Goal: Task Accomplishment & Management: Manage account settings

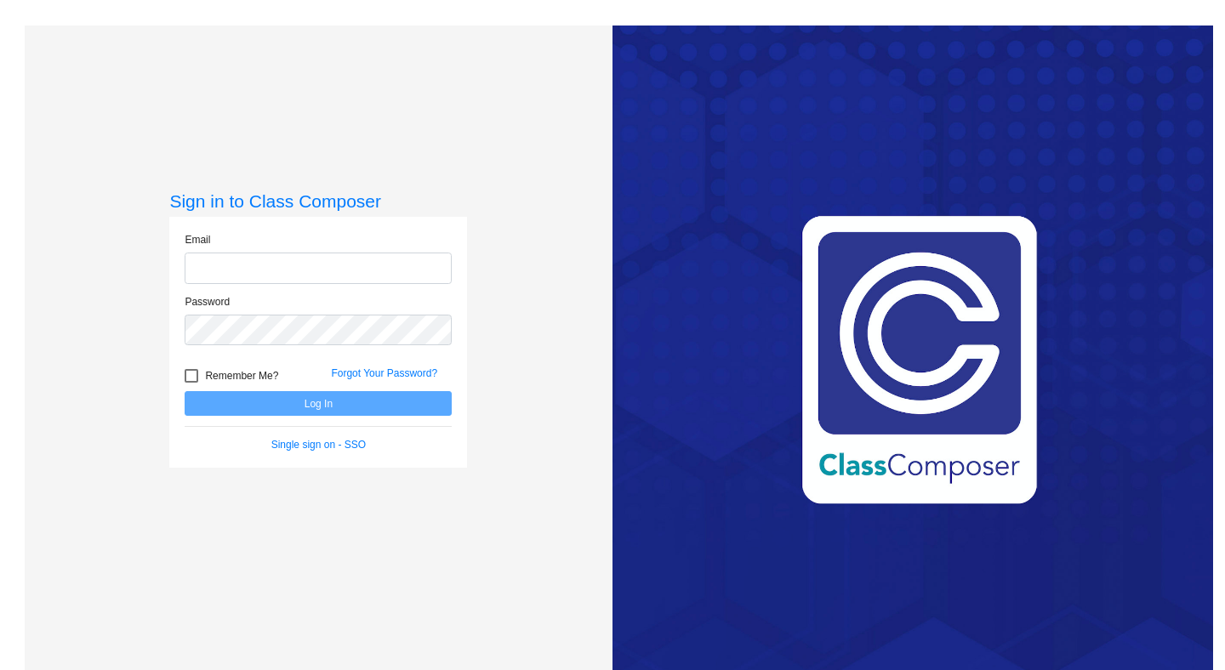
type input "[PERSON_NAME][EMAIL_ADDRESS][DOMAIN_NAME]"
click at [313, 406] on button "Log In" at bounding box center [318, 403] width 267 height 25
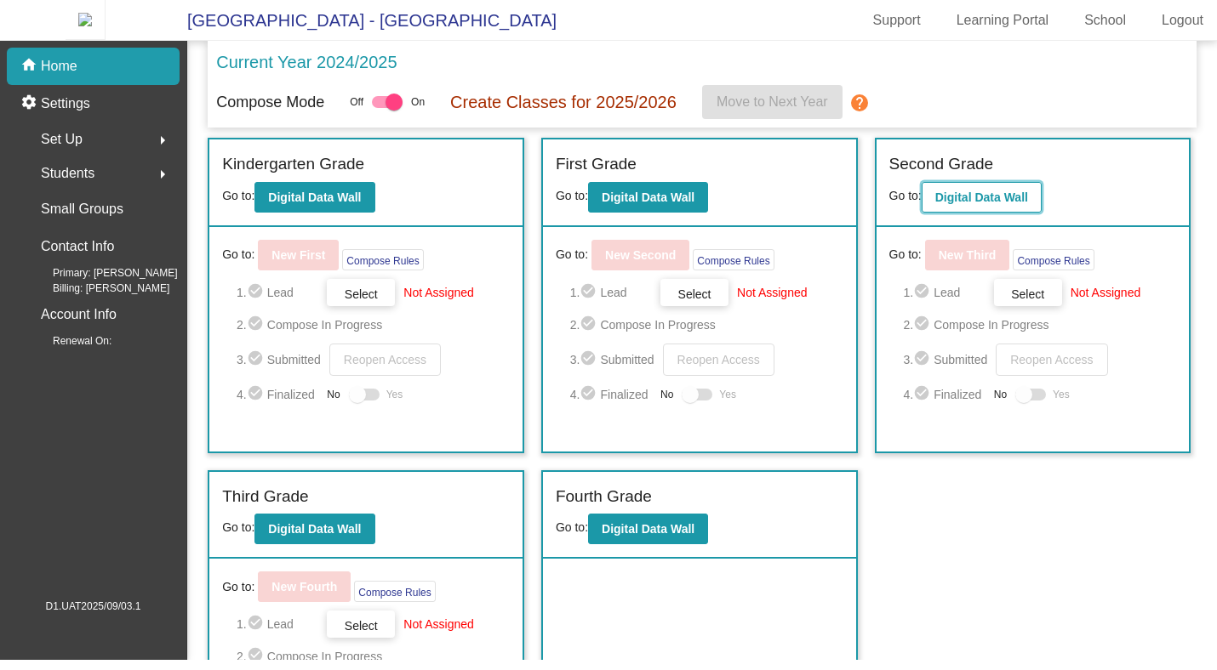
click at [962, 201] on b "Digital Data Wall" at bounding box center [981, 198] width 93 height 14
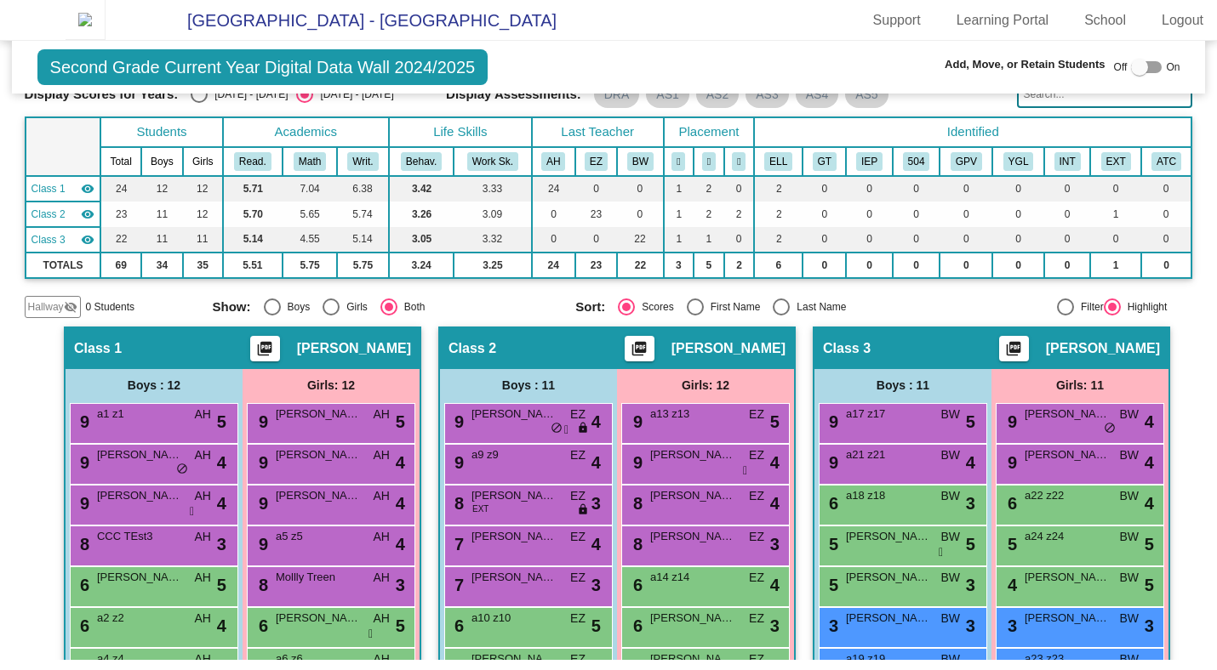
scroll to position [95, 0]
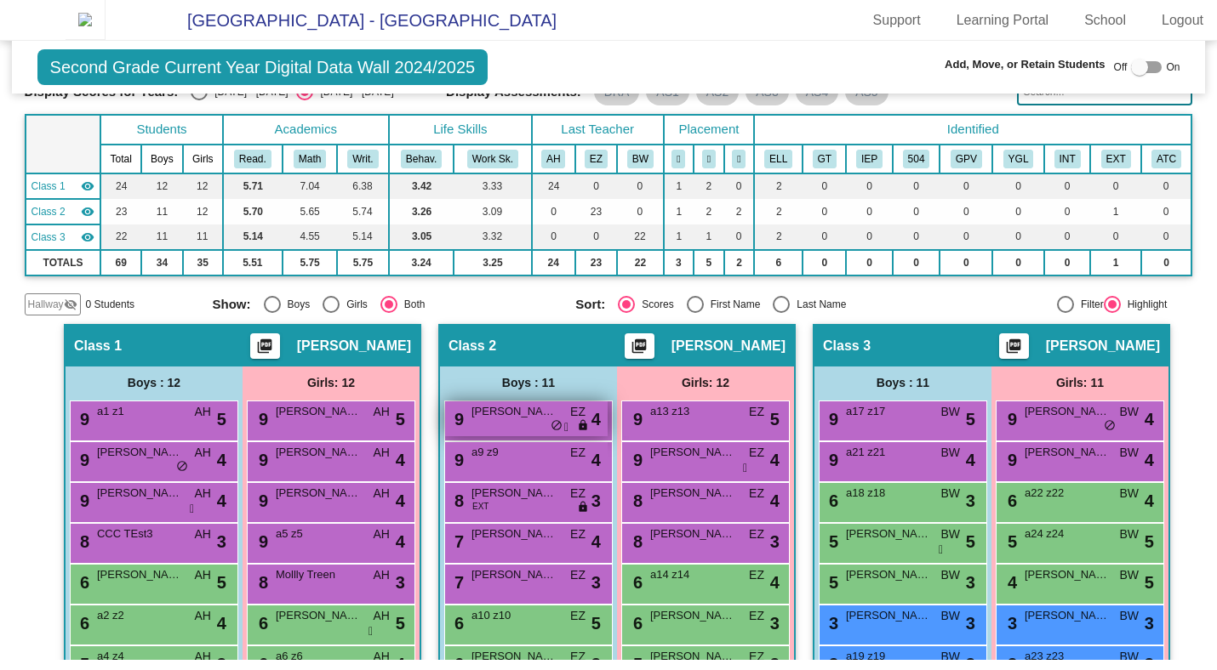
click at [488, 436] on div "9 [PERSON_NAME] EZ lock do_not_disturb_alt 4" at bounding box center [526, 419] width 163 height 35
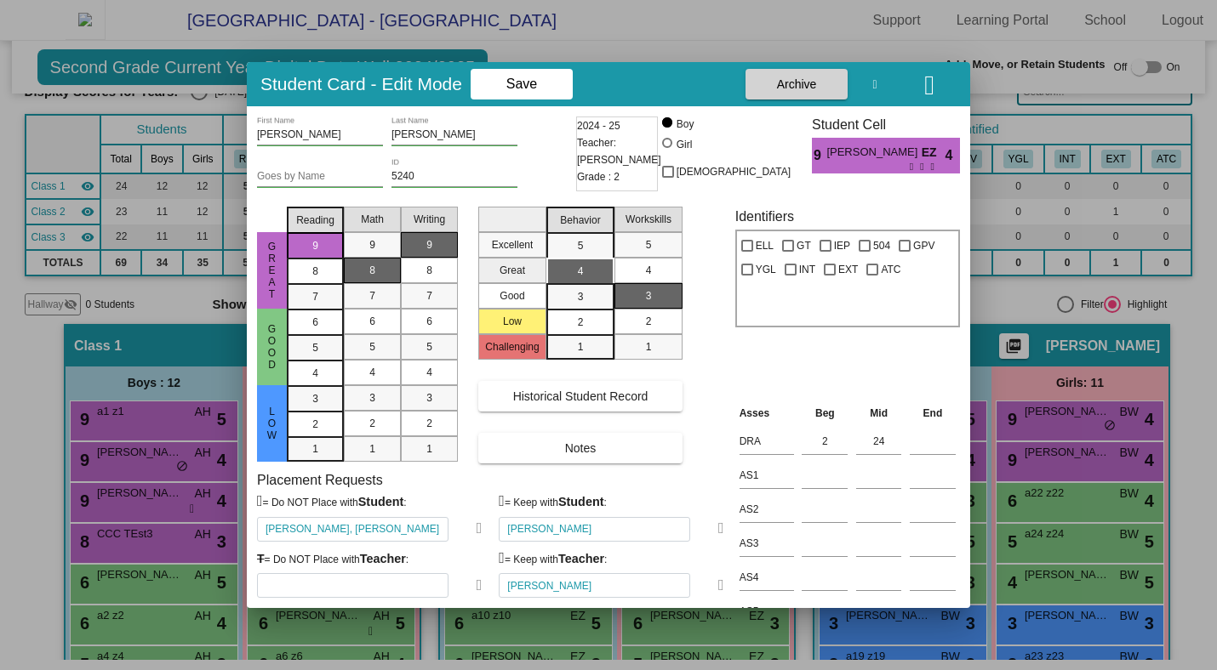
click at [476, 588] on icon at bounding box center [479, 585] width 6 height 15
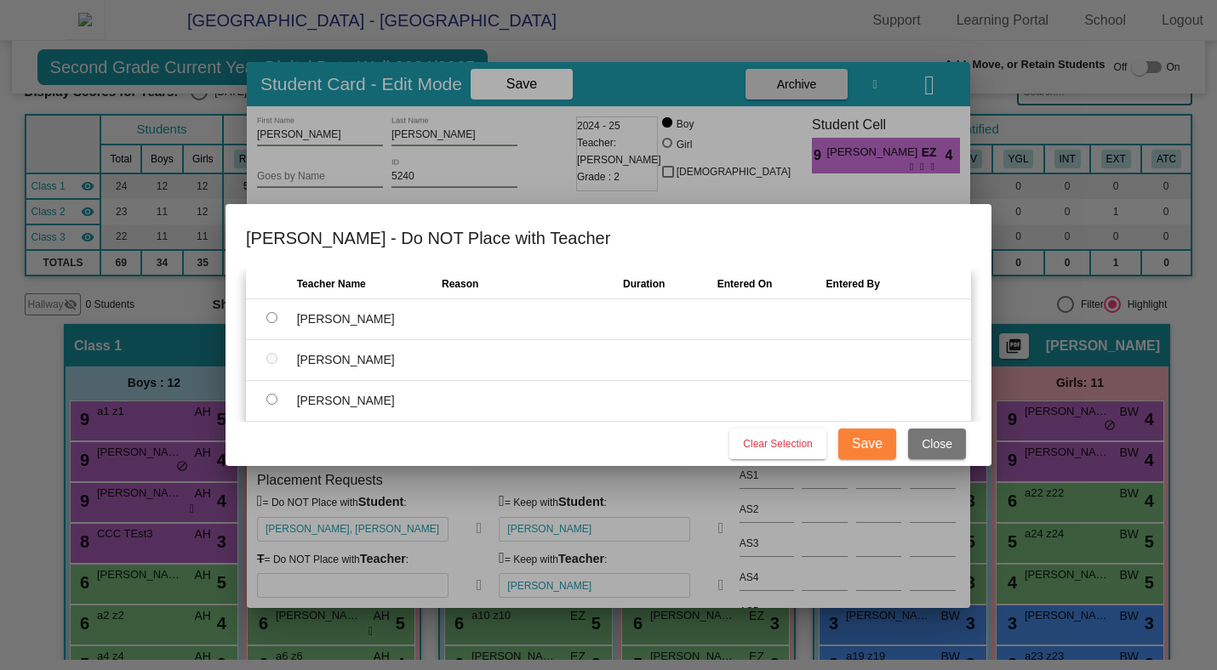
click at [271, 317] on input "radio" at bounding box center [271, 317] width 11 height 11
radio input "true"
click at [548, 323] on input "text" at bounding box center [519, 319] width 154 height 25
type input "Some reason"
click at [864, 444] on span "Save" at bounding box center [867, 443] width 31 height 14
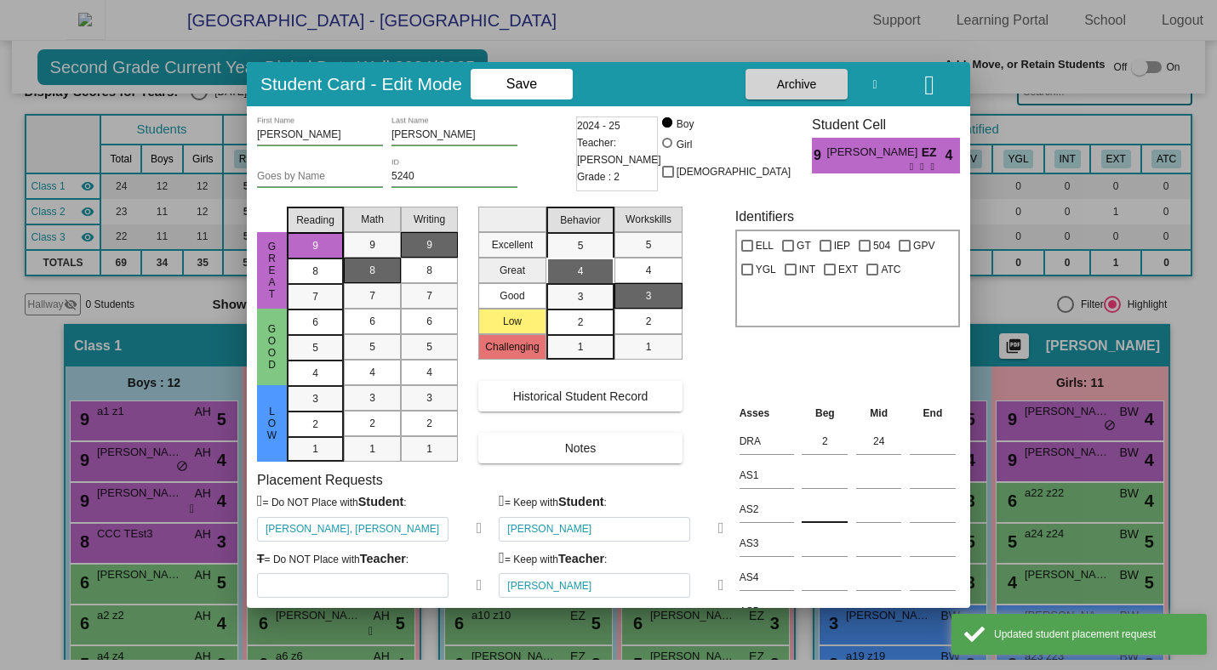
type input "[PERSON_NAME]"
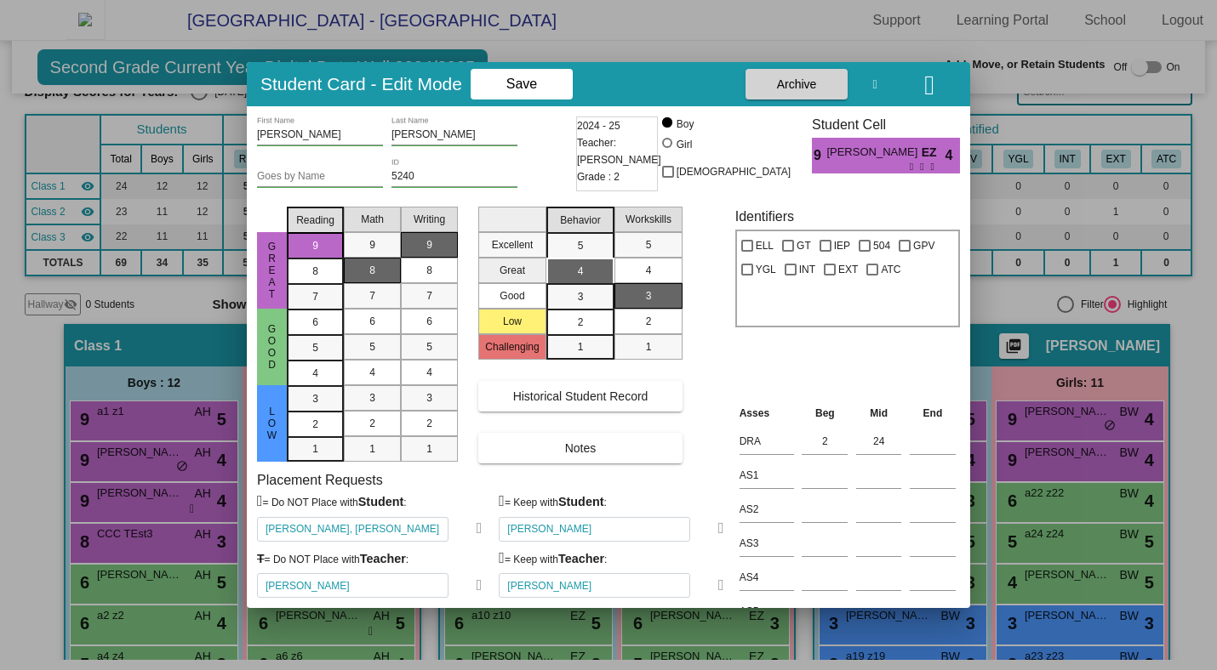
click at [924, 83] on icon "button" at bounding box center [929, 84] width 10 height 27
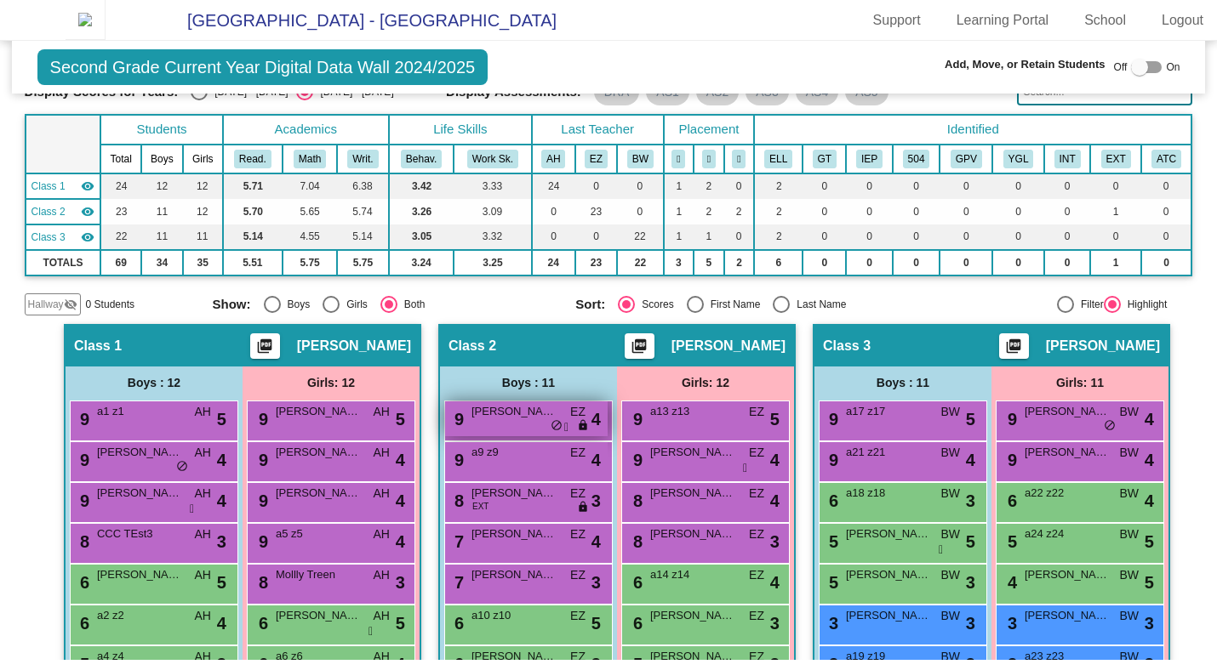
click at [535, 420] on span "[PERSON_NAME]" at bounding box center [513, 411] width 85 height 17
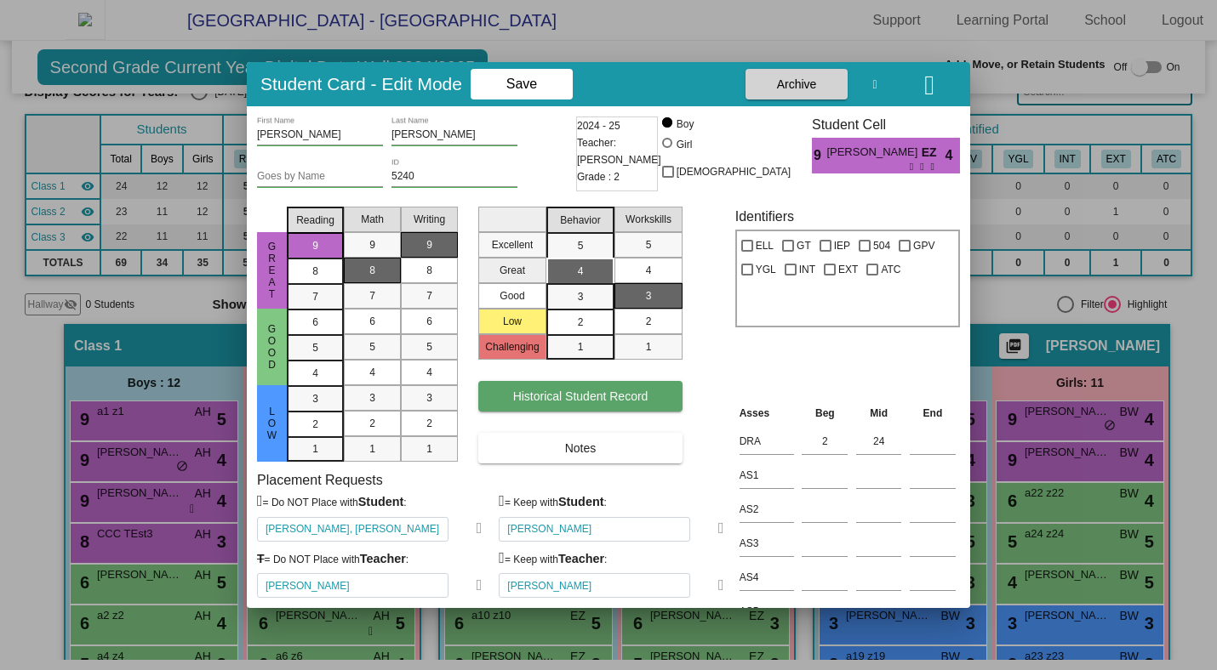
click at [586, 393] on span "Historical Student Record" at bounding box center [580, 397] width 135 height 14
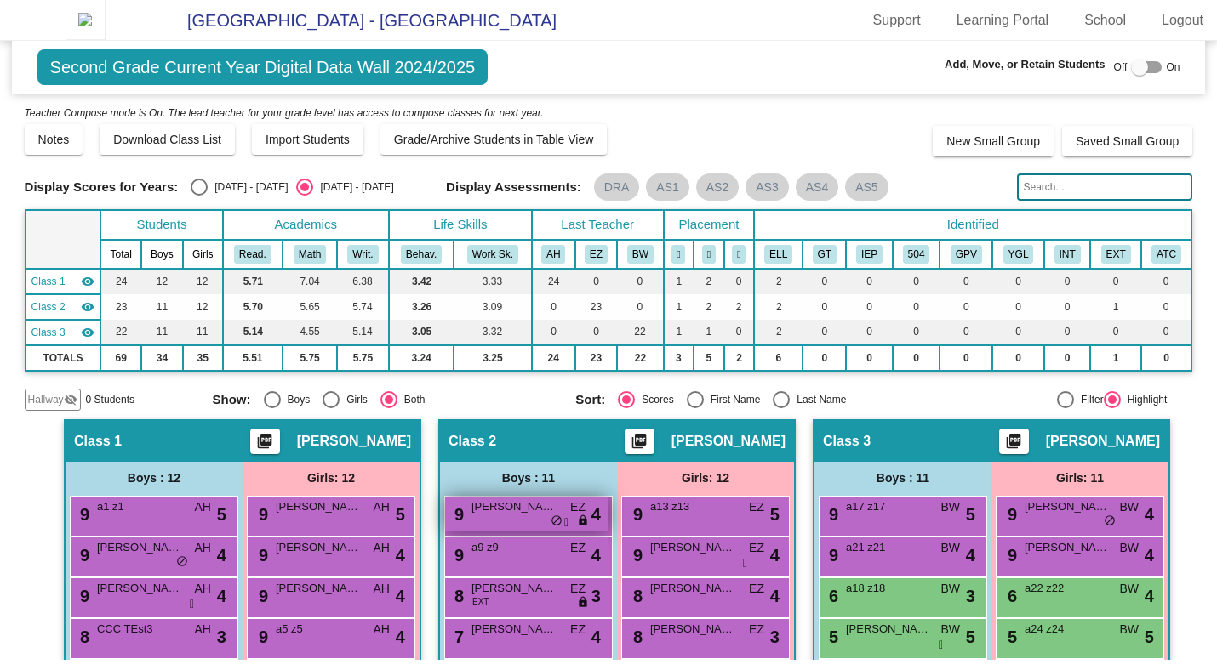
click at [527, 527] on div "9 [PERSON_NAME] EZ lock do_not_disturb_alt 4" at bounding box center [526, 514] width 163 height 35
click at [515, 516] on span "[PERSON_NAME]" at bounding box center [513, 507] width 85 height 17
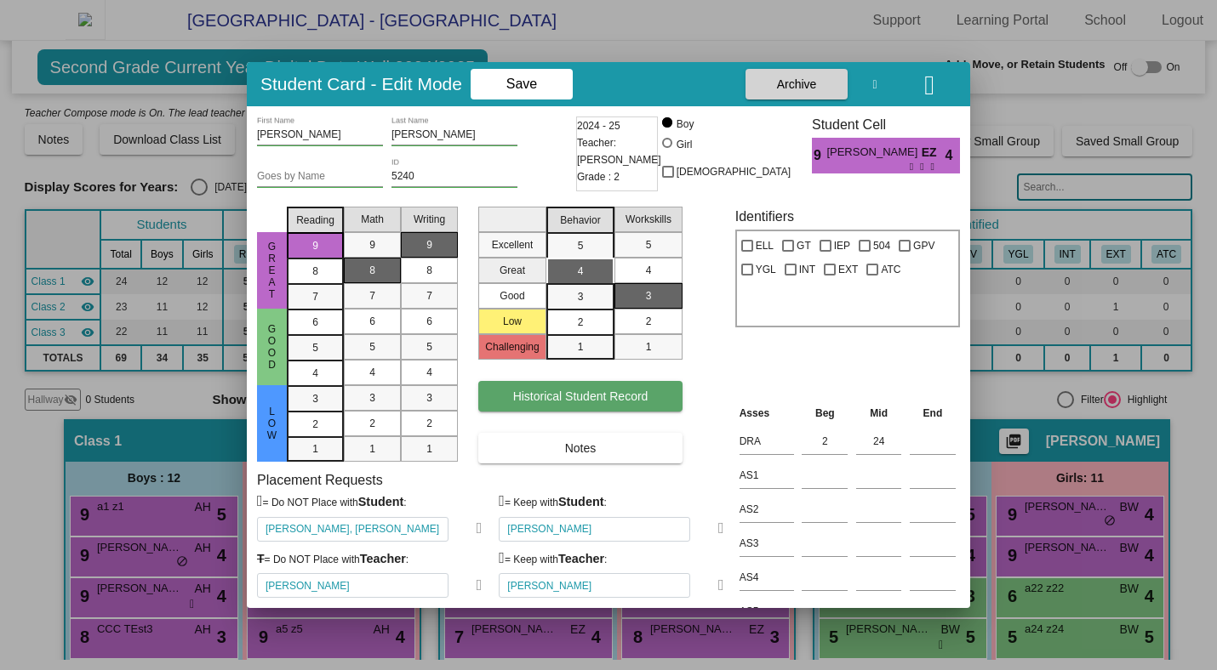
click at [559, 398] on div "Great Good Low Reading 9 8 7 6 5 4 3 2 1 Math 9 8 7 6 5 4 3 2 1 Writing 9 8 7 6…" at bounding box center [608, 332] width 703 height 264
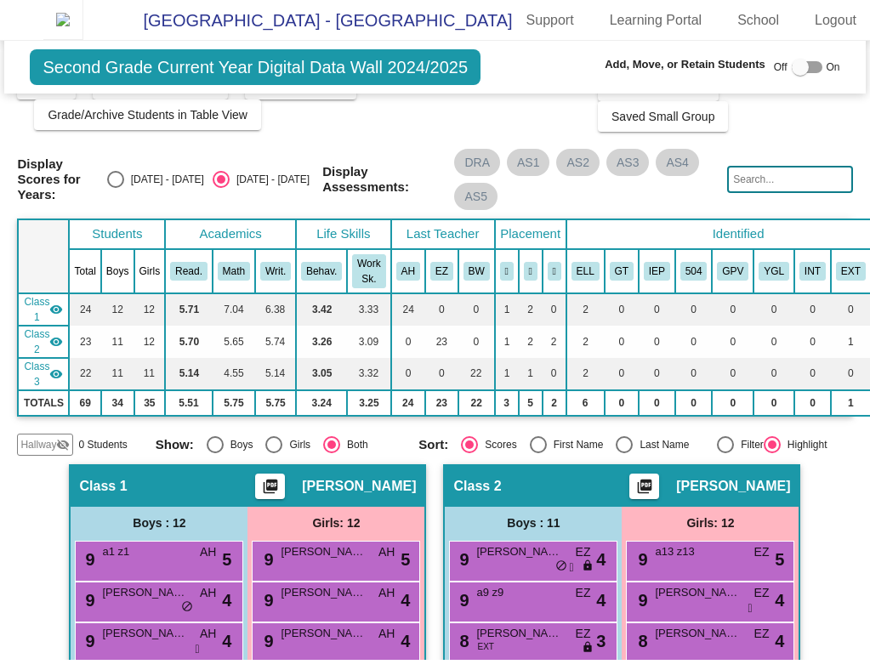
scroll to position [77, 0]
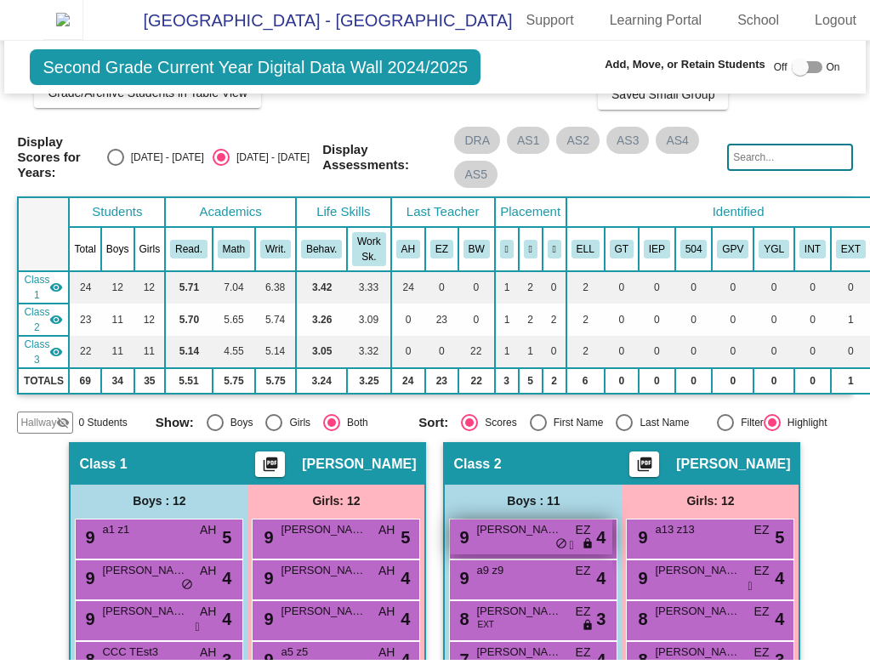
click at [507, 551] on div "9 [PERSON_NAME] EZ lock do_not_disturb_alt 4" at bounding box center [531, 537] width 163 height 35
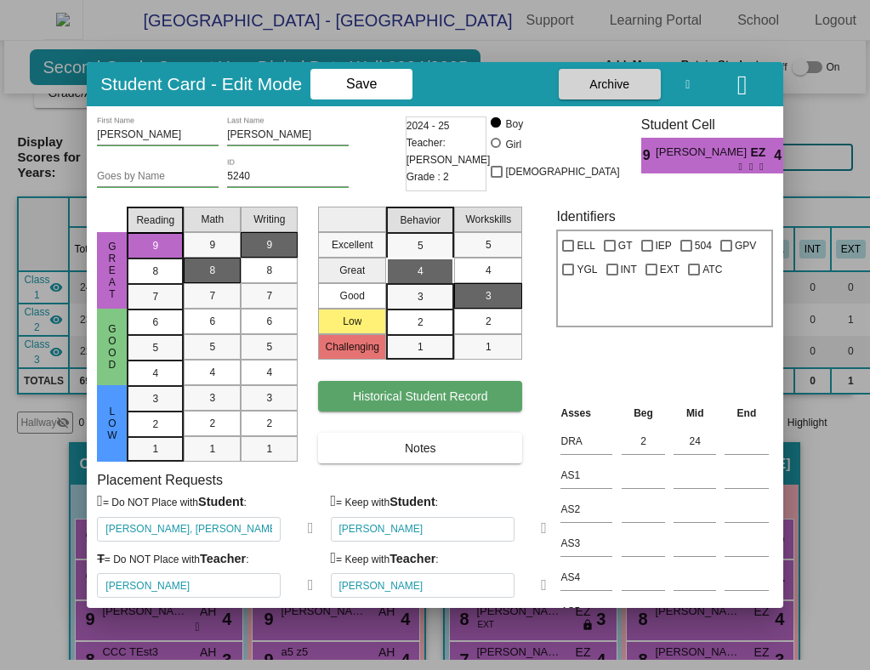
click at [431, 403] on button "Historical Student Record" at bounding box center [420, 396] width 204 height 31
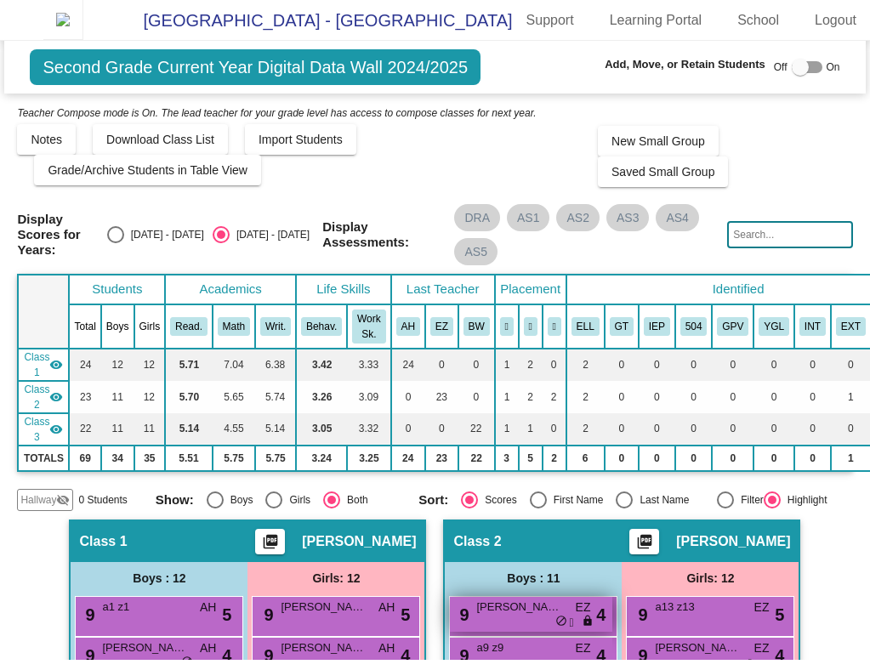
click at [536, 626] on div "9 [PERSON_NAME] EZ lock do_not_disturb_alt 4" at bounding box center [531, 614] width 163 height 35
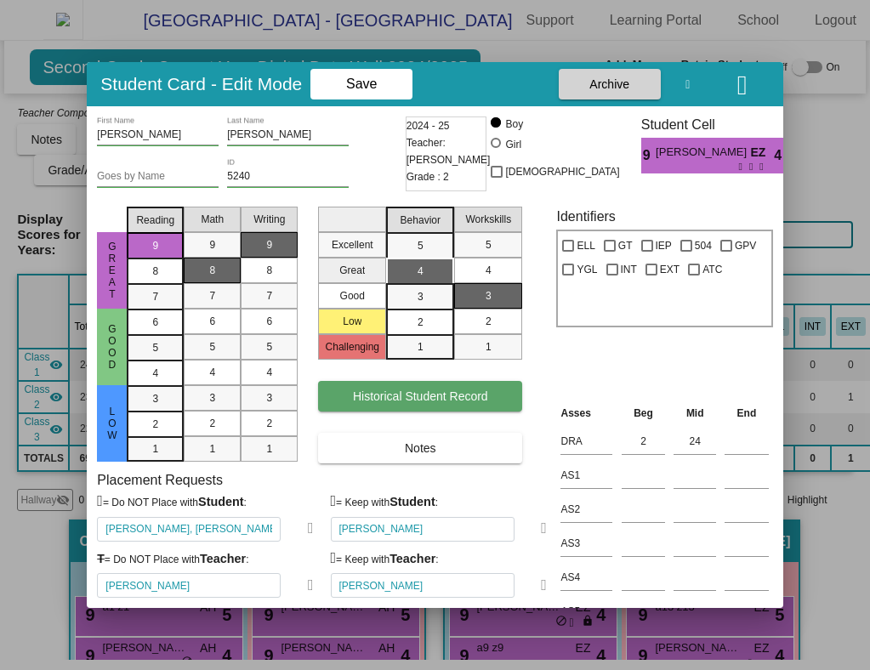
click at [428, 400] on span "Historical Student Record" at bounding box center [420, 397] width 135 height 14
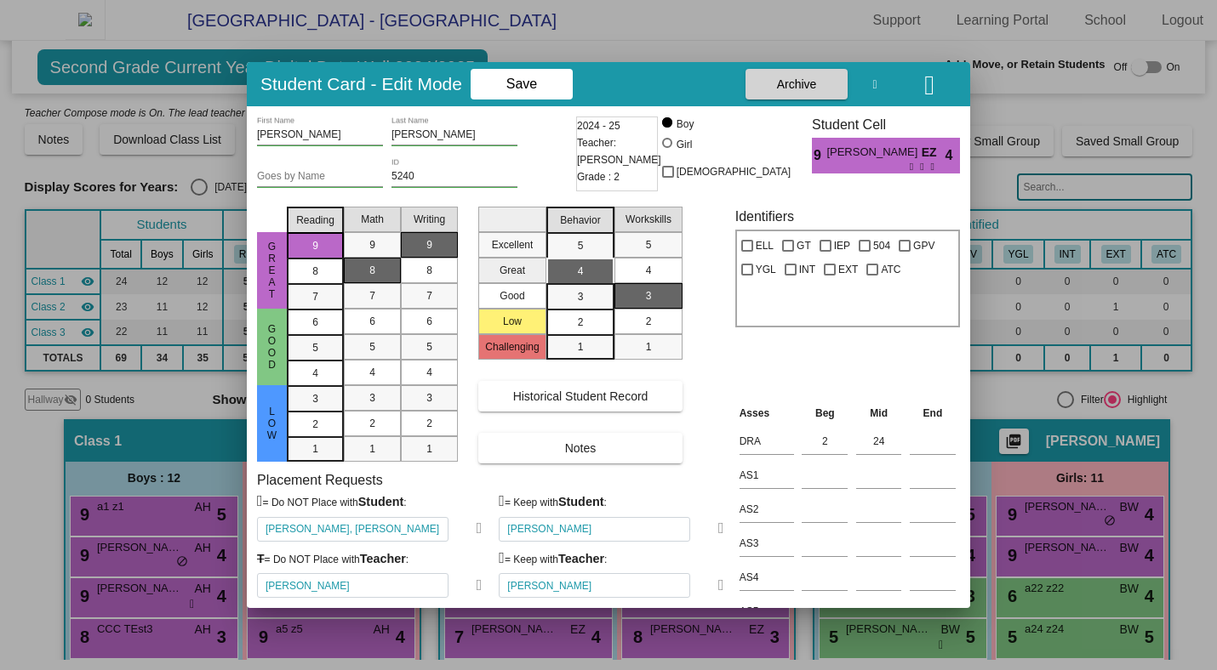
click at [878, 21] on div at bounding box center [608, 335] width 1217 height 670
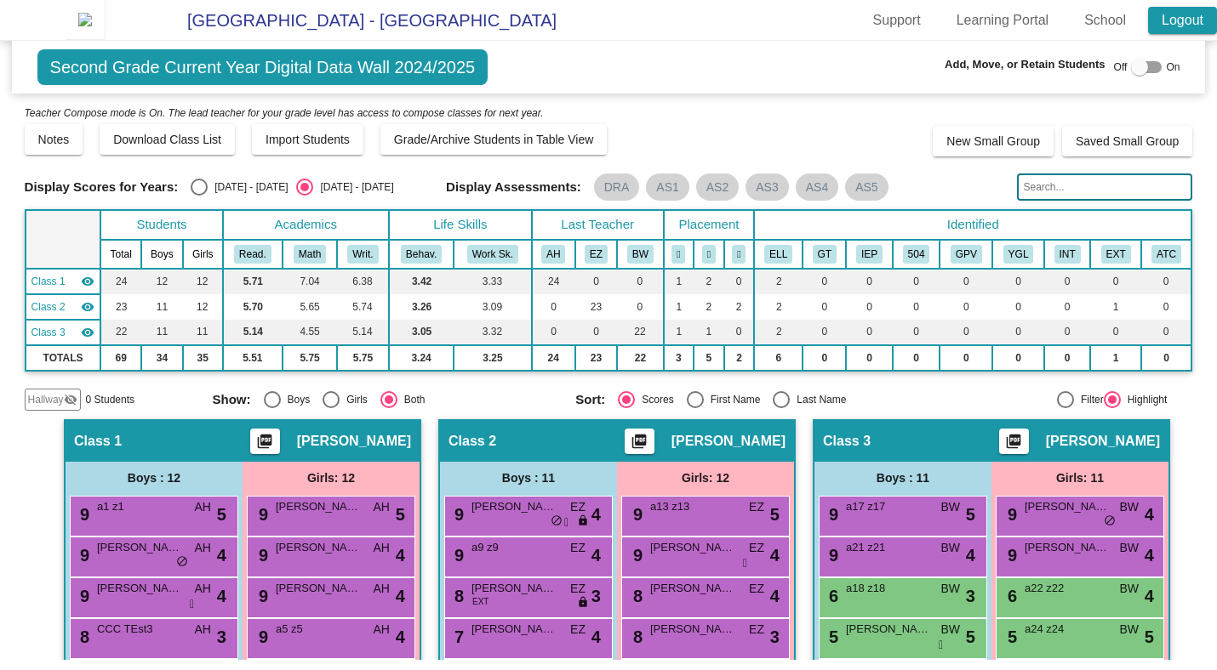
click at [878, 26] on link "Logout" at bounding box center [1182, 20] width 69 height 27
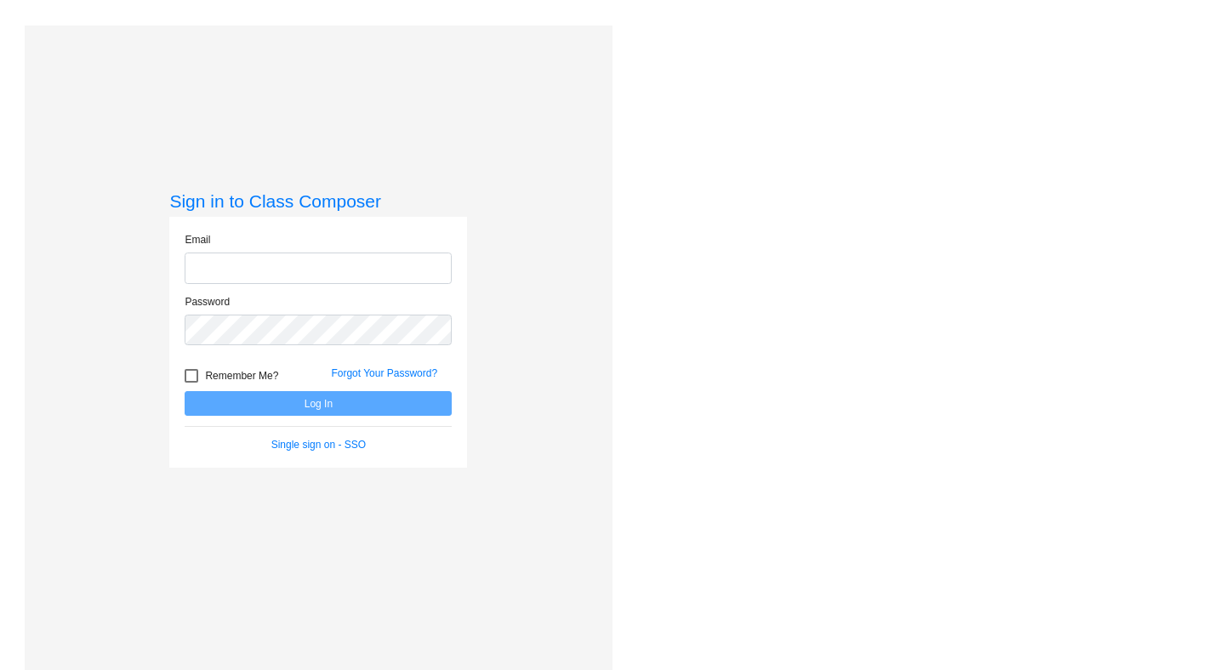
type input "[PERSON_NAME][EMAIL_ADDRESS][DOMAIN_NAME]"
